Goal: Information Seeking & Learning: Find specific fact

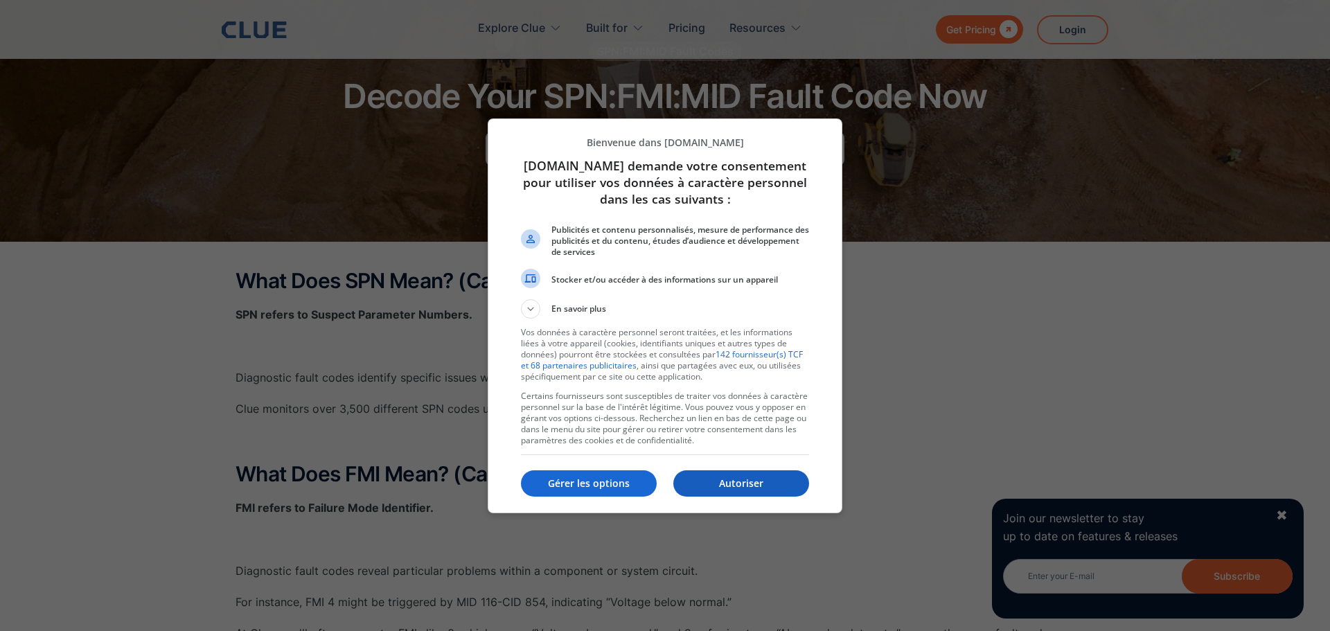
click at [710, 484] on p "Autoriser" at bounding box center [742, 484] width 136 height 14
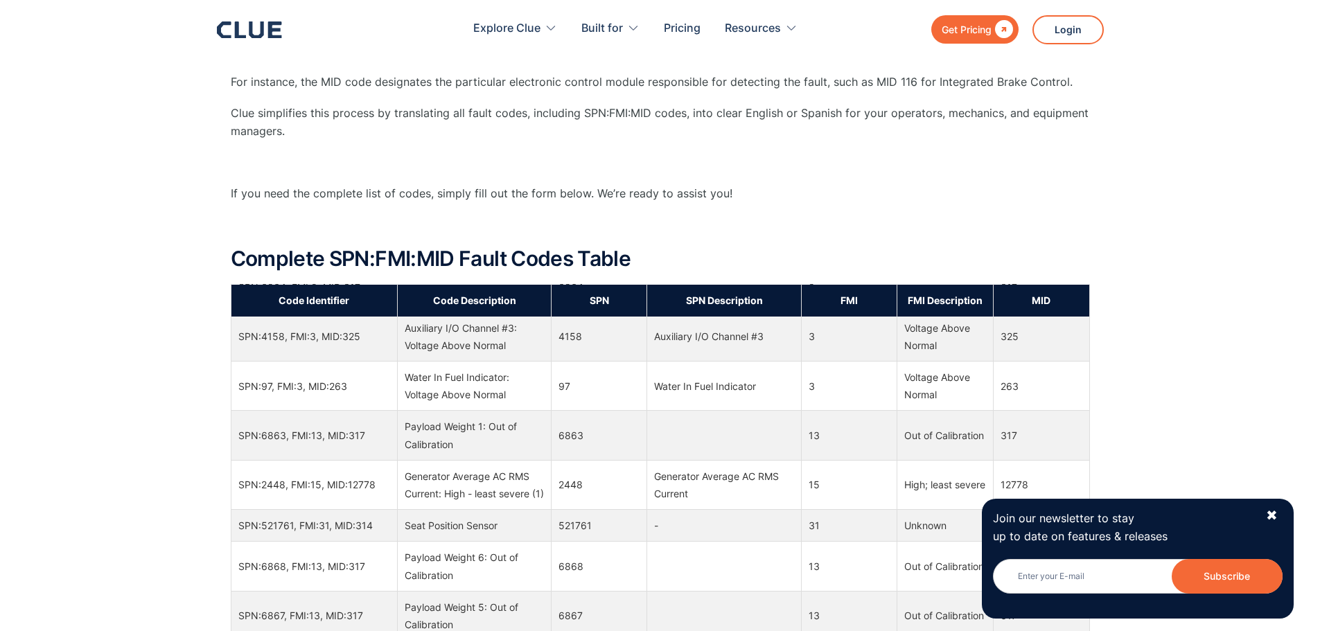
scroll to position [1274, 0]
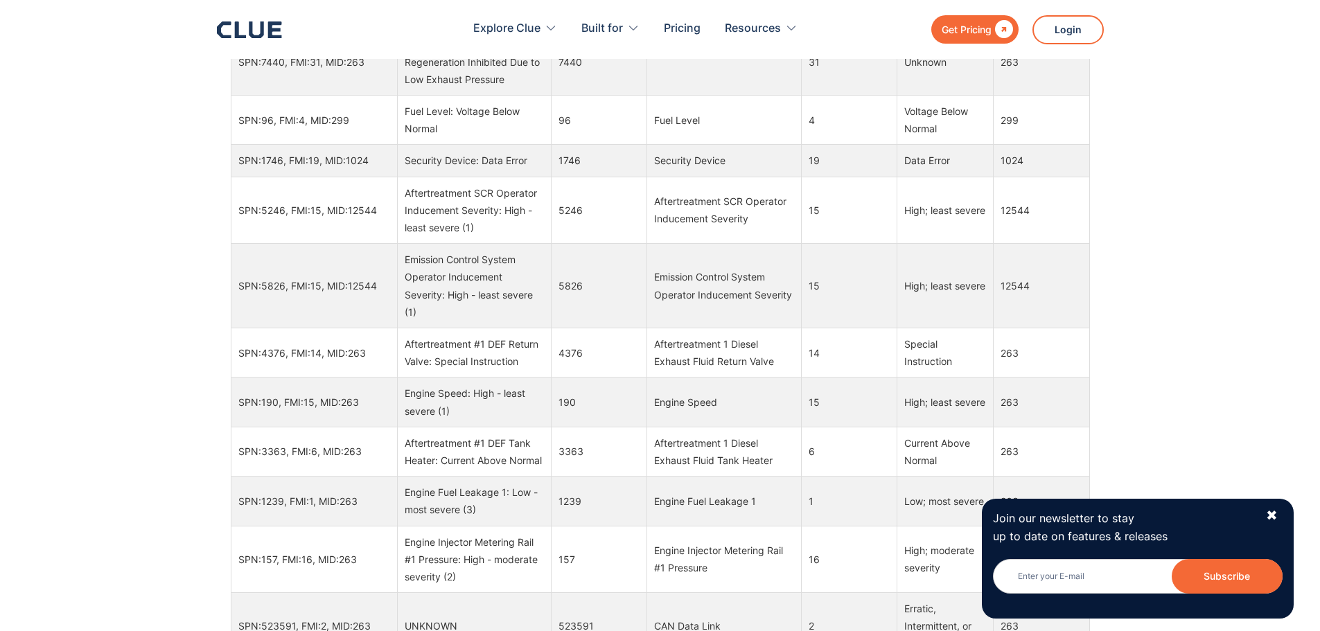
click at [371, 96] on td "SPN:7440, FMI:31, MID:263" at bounding box center [314, 61] width 166 height 67
click at [360, 96] on td "SPN:7440, FMI:31, MID:263" at bounding box center [314, 61] width 166 height 67
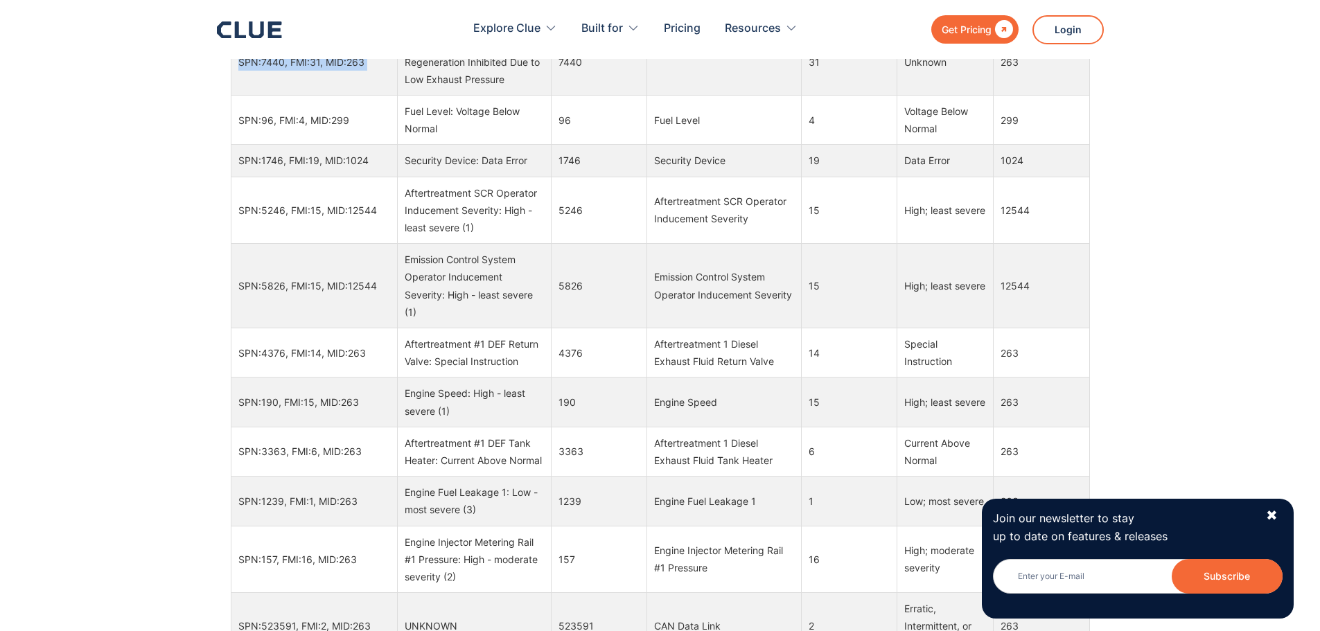
click at [367, 96] on td "SPN:7440, FMI:31, MID:263" at bounding box center [314, 61] width 166 height 67
